Goal: Navigation & Orientation: Go to known website

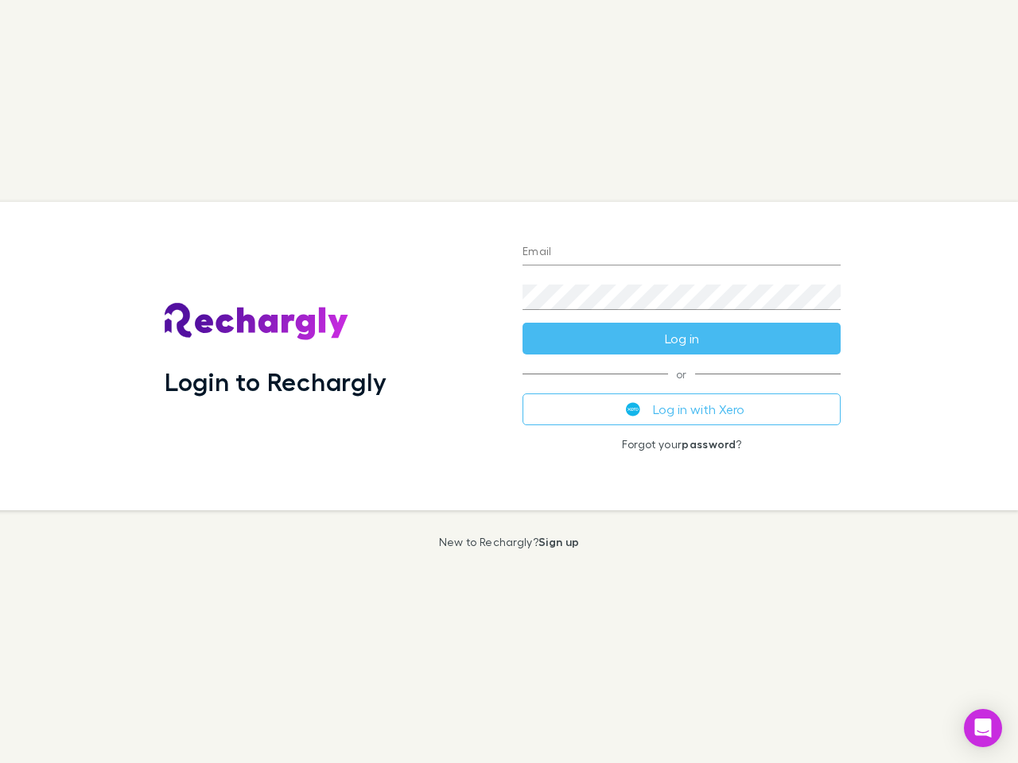
click at [509, 382] on div "Login to Rechargly" at bounding box center [331, 356] width 358 height 308
click at [681, 253] on input "Email" at bounding box center [681, 252] width 318 height 25
click at [681, 339] on form "Email Password Log in" at bounding box center [681, 290] width 318 height 127
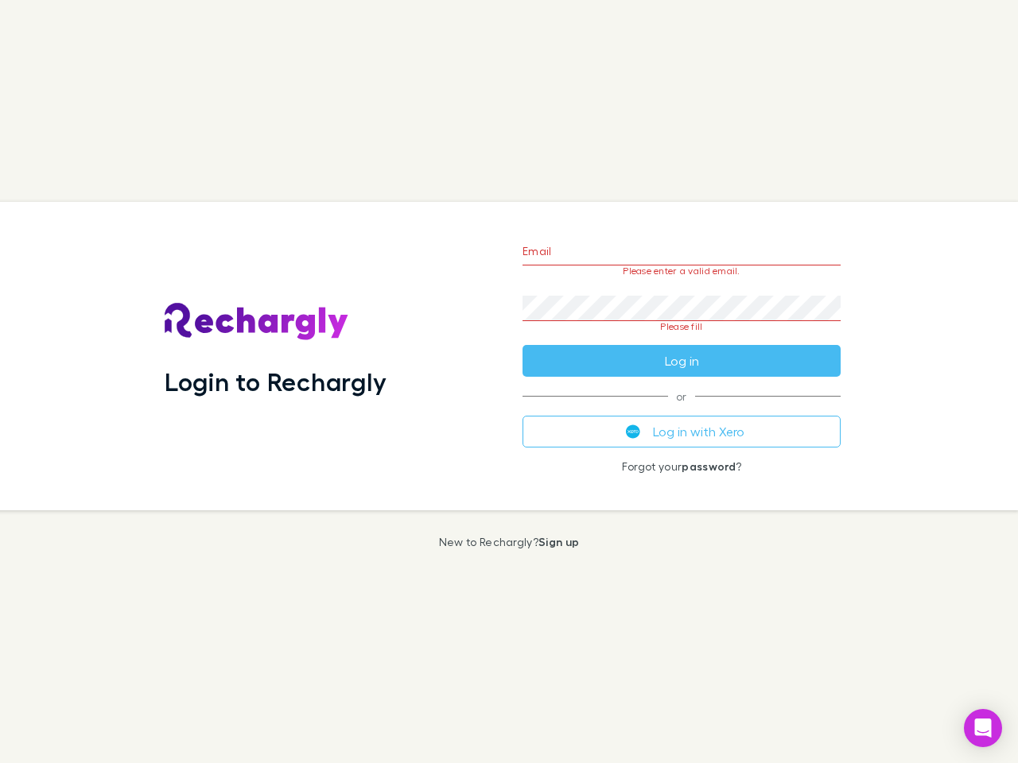
click at [681, 409] on div "Email Please enter a valid email. Password Please fill Log in or Log in with Xe…" at bounding box center [681, 356] width 343 height 308
click at [983, 728] on icon "Open Intercom Messenger" at bounding box center [983, 728] width 17 height 19
